Goal: Check status

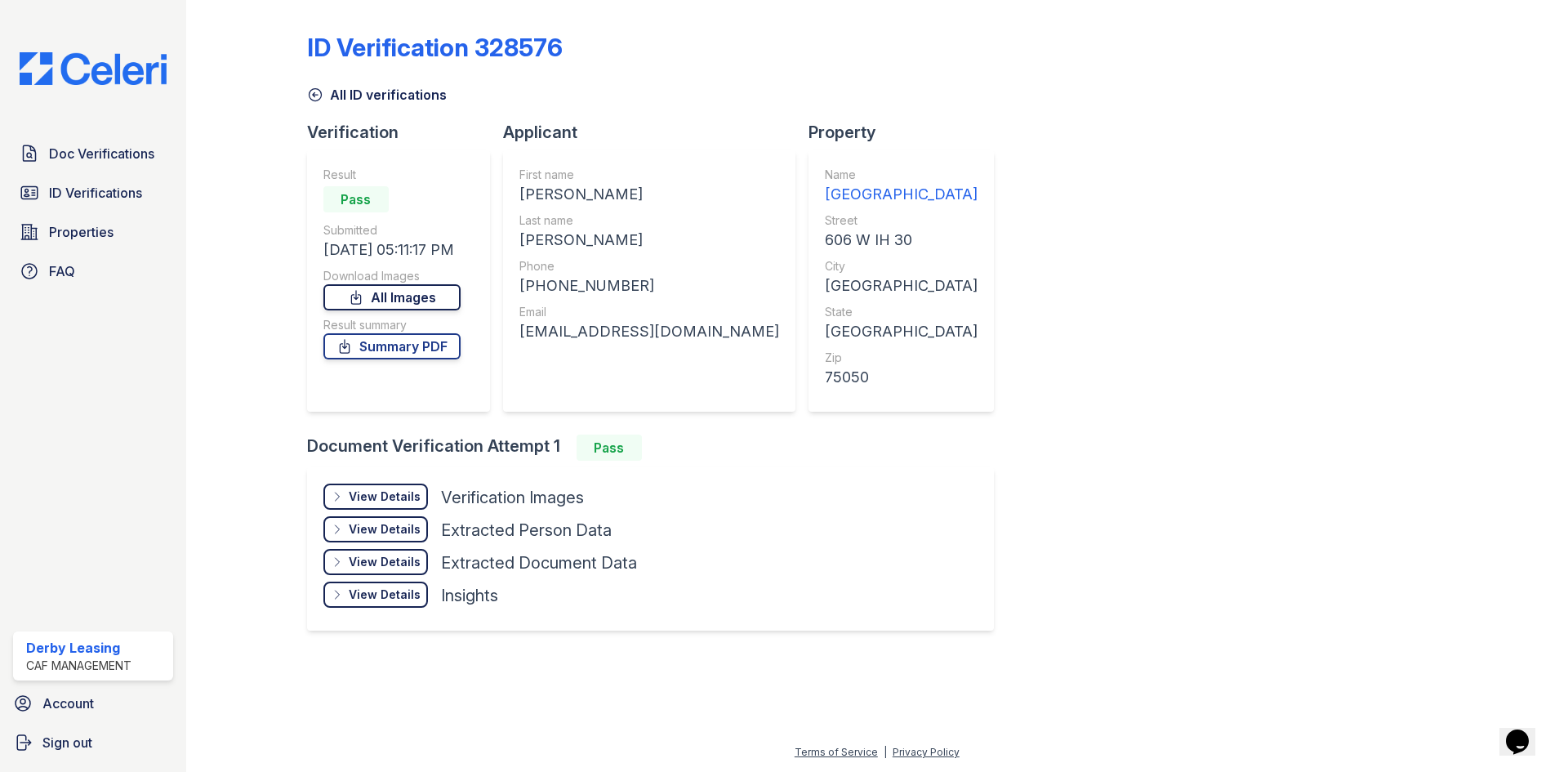
click at [416, 301] on link "All Images" at bounding box center [392, 297] width 137 height 26
click at [975, 7] on div "ID Verification 328576 All ID verifications Verification Result Pass Submitted …" at bounding box center [877, 329] width 1140 height 647
click at [1148, 400] on div "ID Verification 328576 All ID verifications Verification Result Pass Submitted …" at bounding box center [877, 329] width 1140 height 647
